Goal: Task Accomplishment & Management: Complete application form

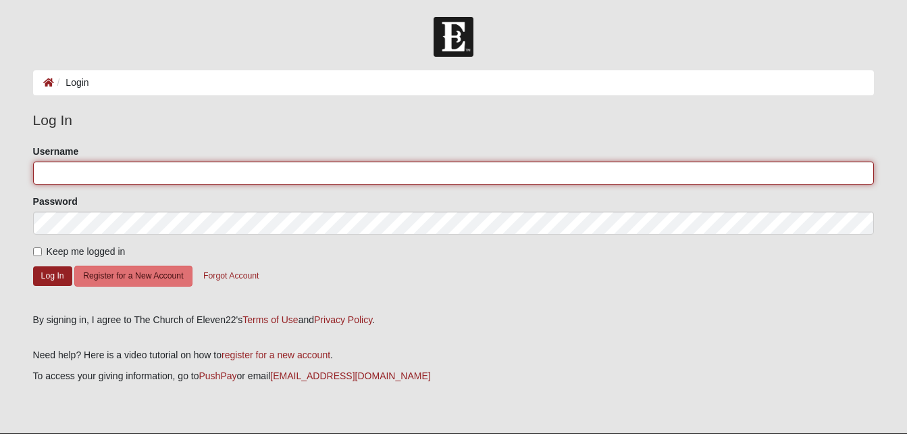
click at [239, 168] on input "Username" at bounding box center [454, 172] width 842 height 23
type input "natnat51107@icloud.com"
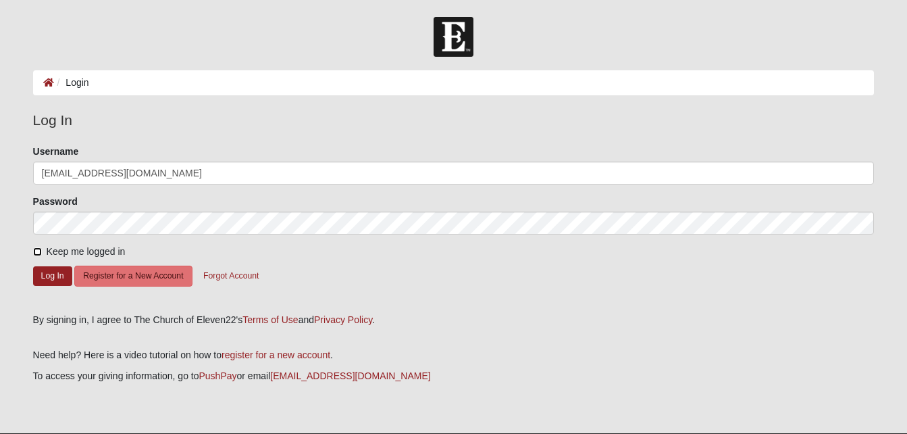
click at [38, 249] on input "Keep me logged in" at bounding box center [37, 251] width 9 height 9
checkbox input "true"
click at [48, 276] on button "Log In" at bounding box center [52, 276] width 39 height 20
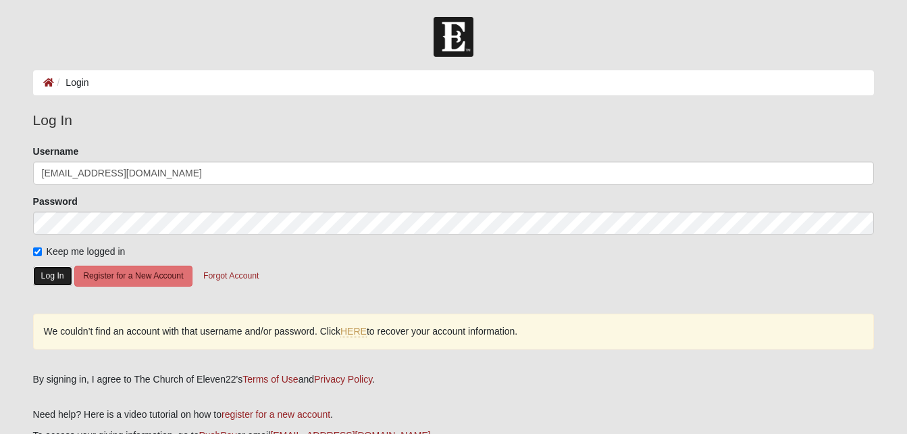
click at [47, 276] on button "Log In" at bounding box center [52, 276] width 39 height 20
click at [52, 280] on button "Log In" at bounding box center [52, 276] width 39 height 20
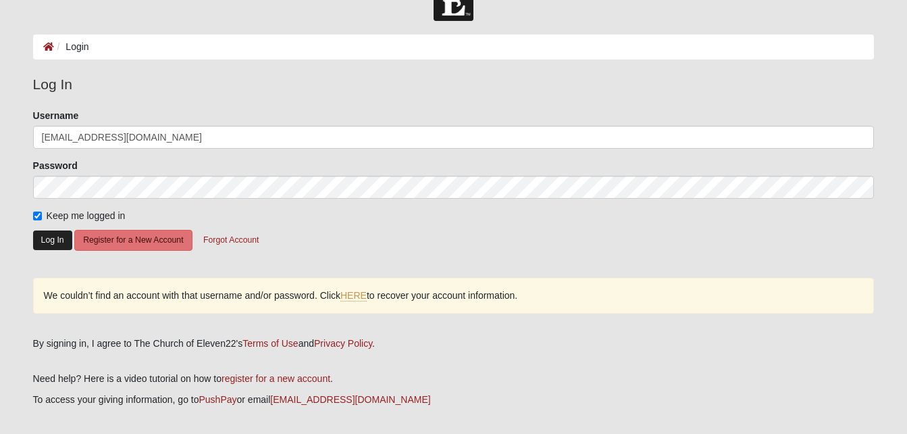
scroll to position [93, 0]
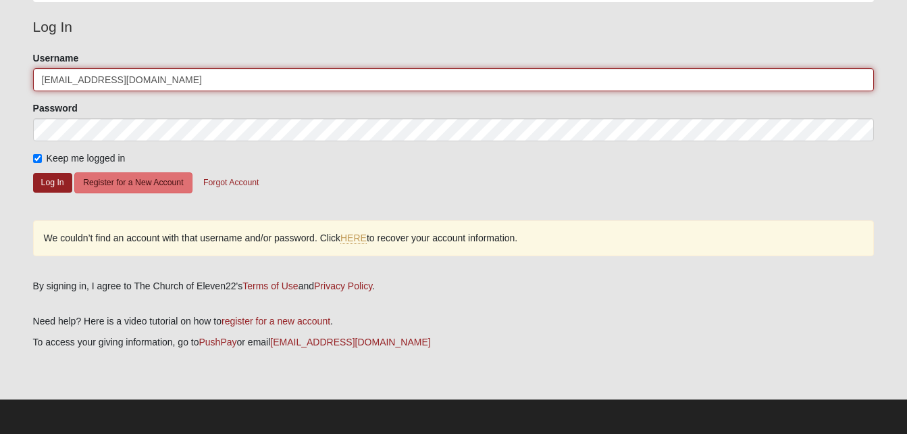
click at [279, 80] on input "natnat51107@icloud.com" at bounding box center [454, 79] width 842 height 23
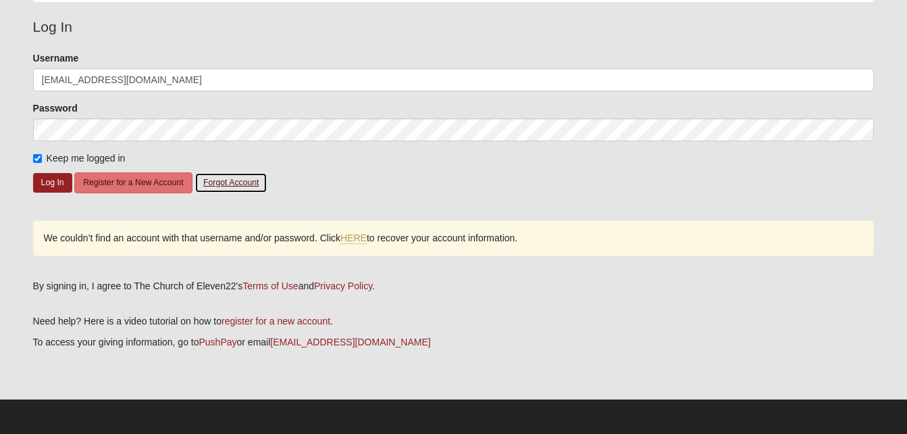
click at [244, 188] on button "Forgot Account" at bounding box center [231, 182] width 73 height 21
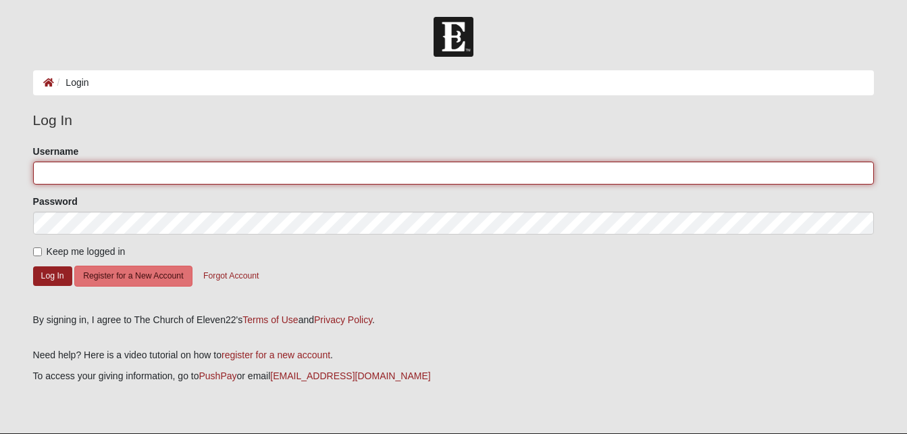
type input "[EMAIL_ADDRESS][DOMAIN_NAME]"
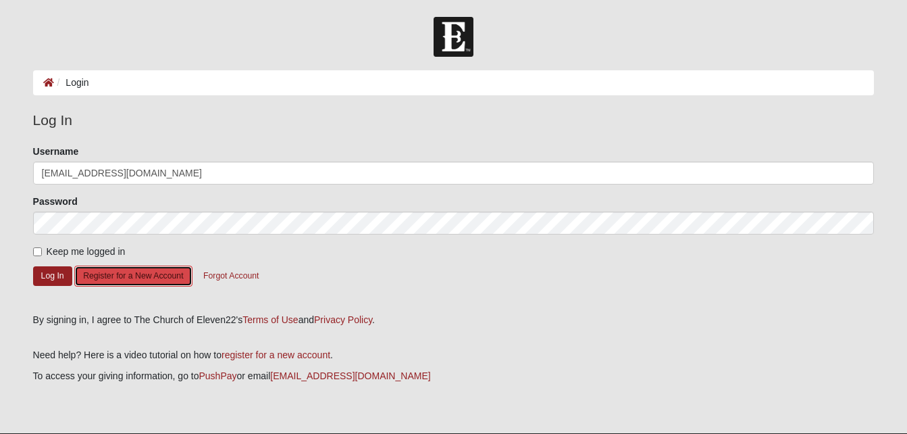
click at [125, 282] on button "Register for a New Account" at bounding box center [133, 276] width 118 height 21
